Goal: Task Accomplishment & Management: Manage account settings

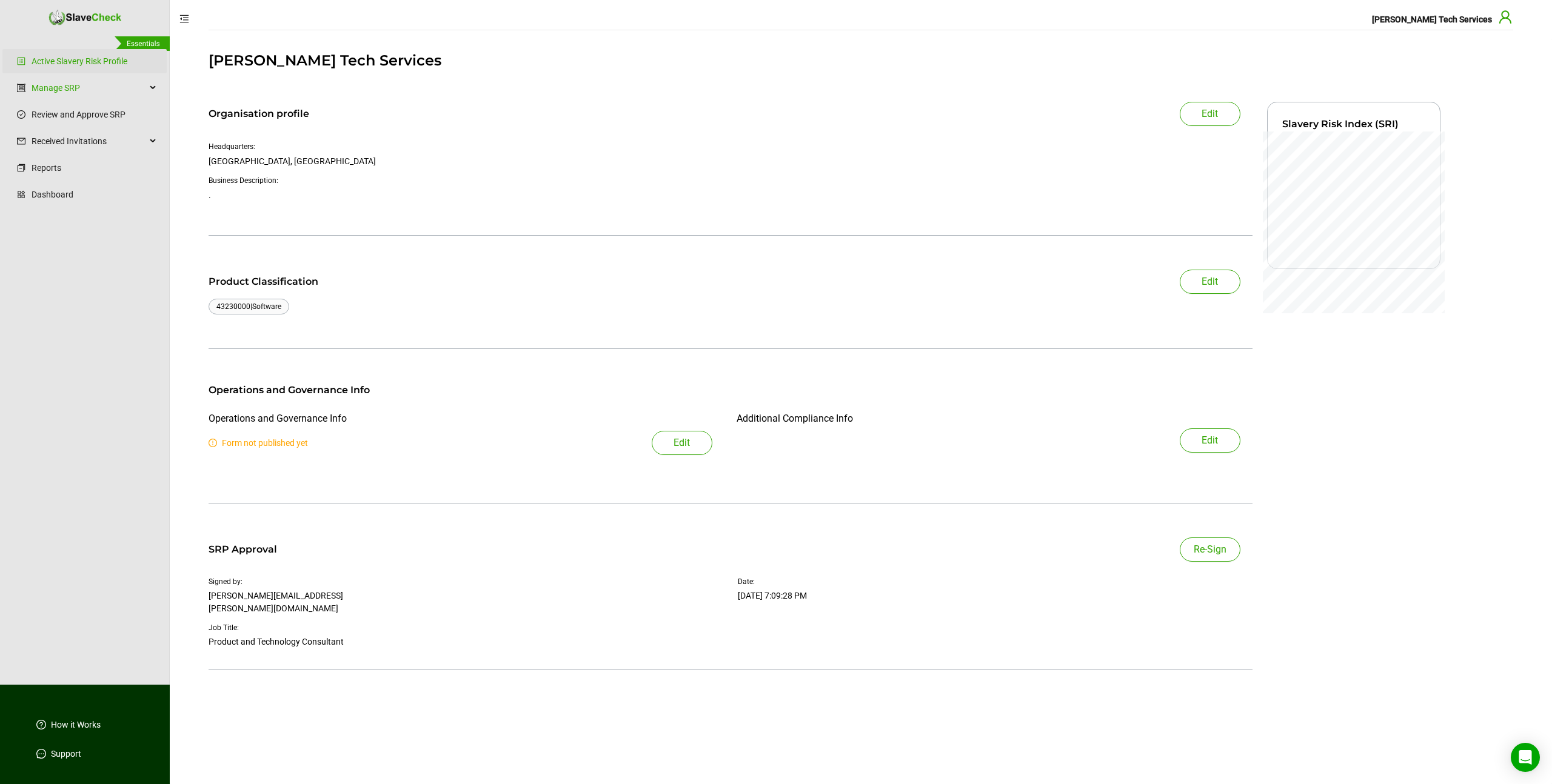
click at [1505, 19] on icon "user" at bounding box center [1505, 17] width 15 height 15
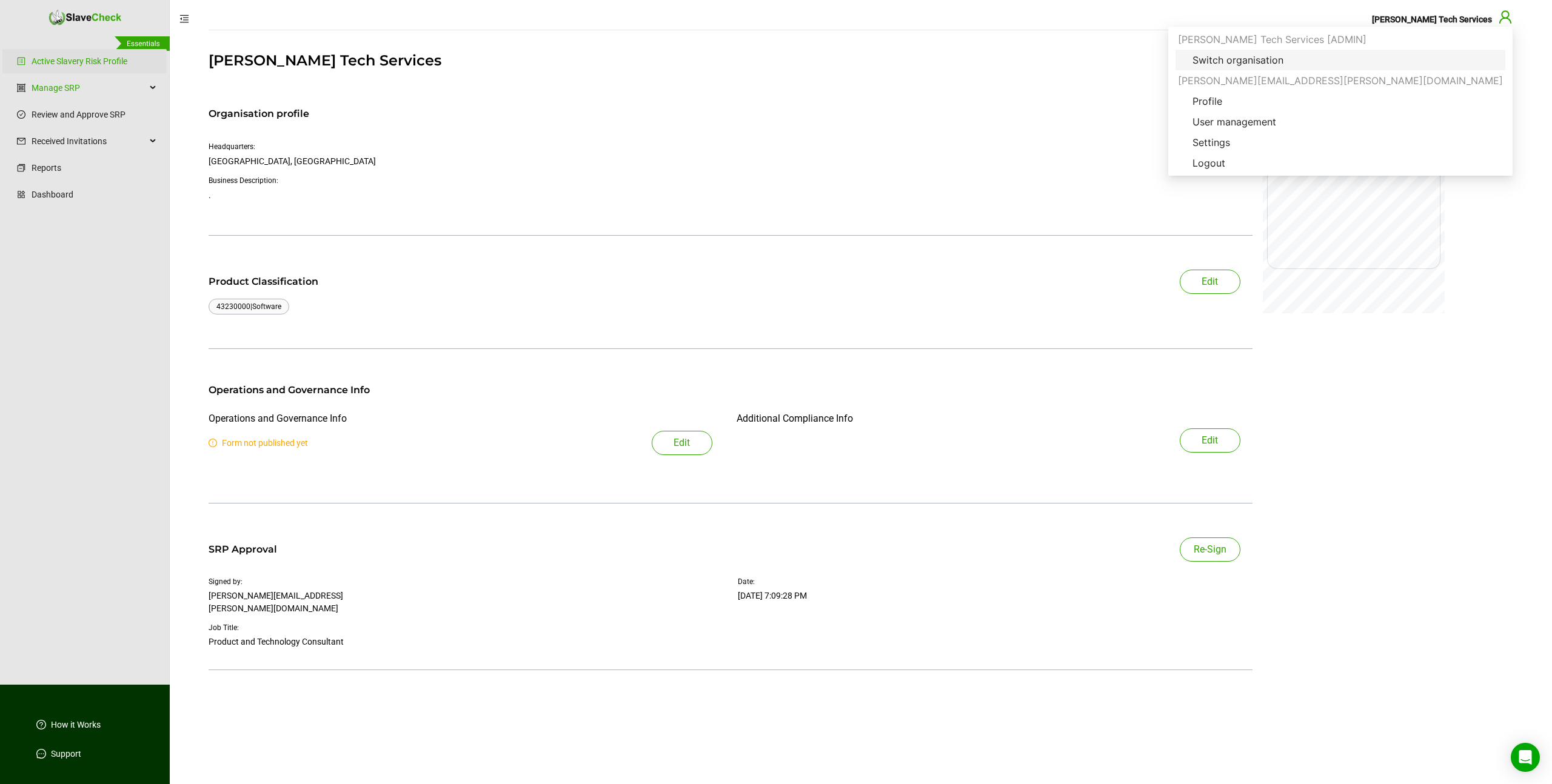
click at [1293, 54] on span "Switch organisation" at bounding box center [1238, 59] width 111 height 15
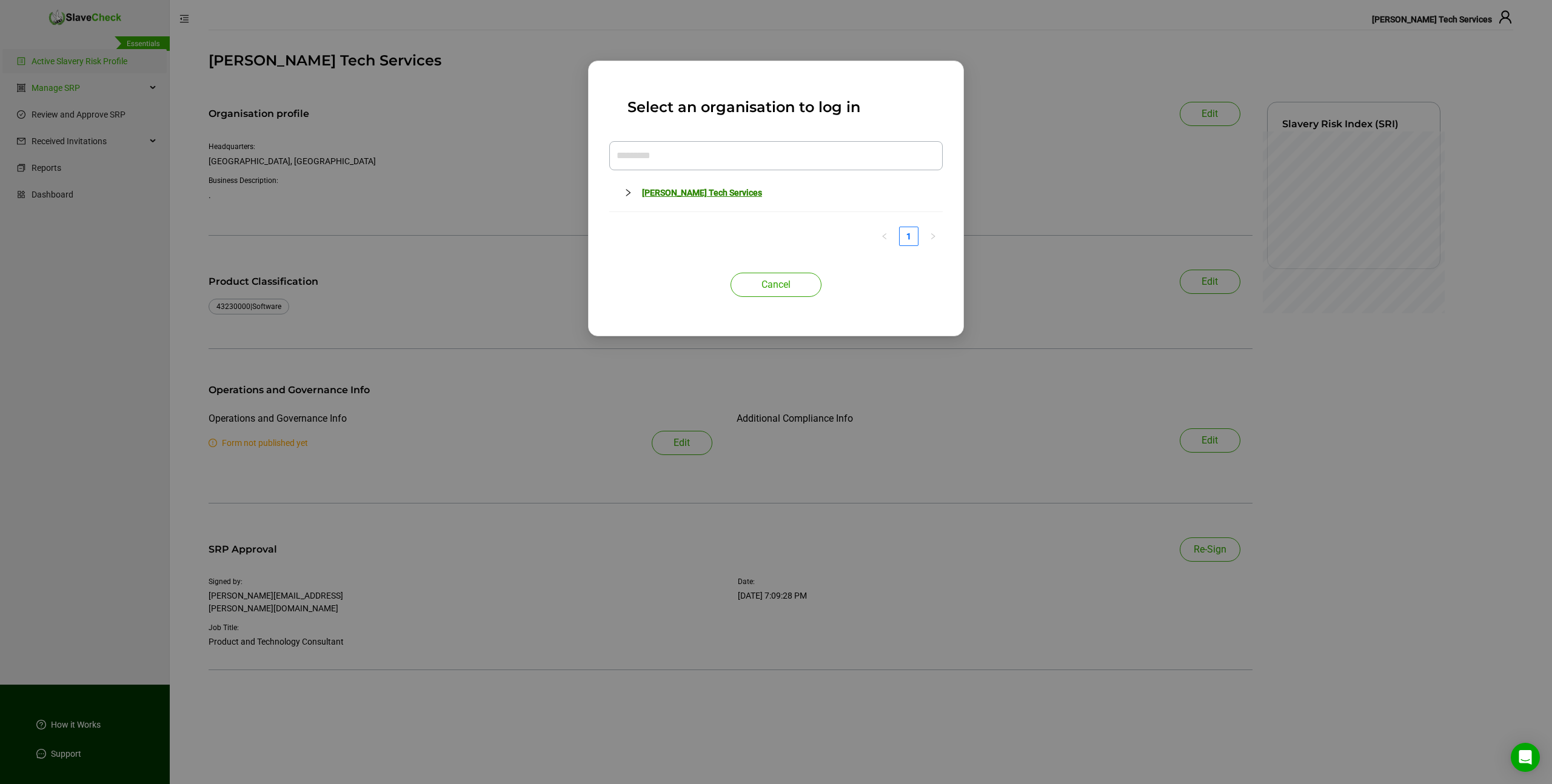
click at [629, 191] on icon "right" at bounding box center [629, 192] width 4 height 7
click at [663, 191] on link "[PERSON_NAME] Tech Services" at bounding box center [703, 192] width 121 height 10
